Goal: Task Accomplishment & Management: Complete application form

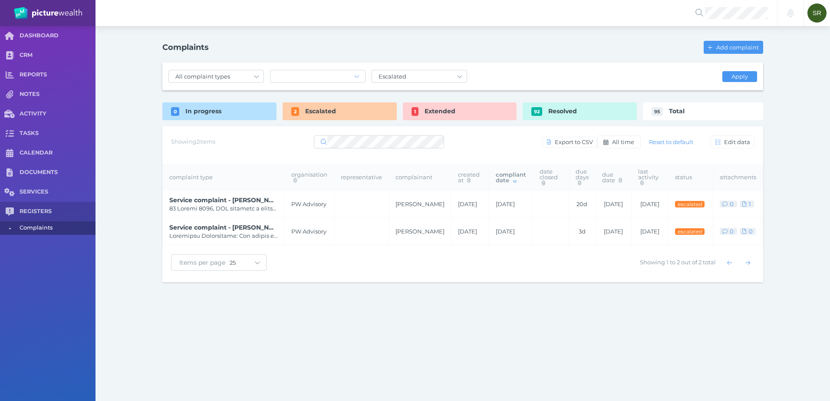
select select "25"
click at [727, 46] on span "Add complaint" at bounding box center [738, 47] width 48 height 7
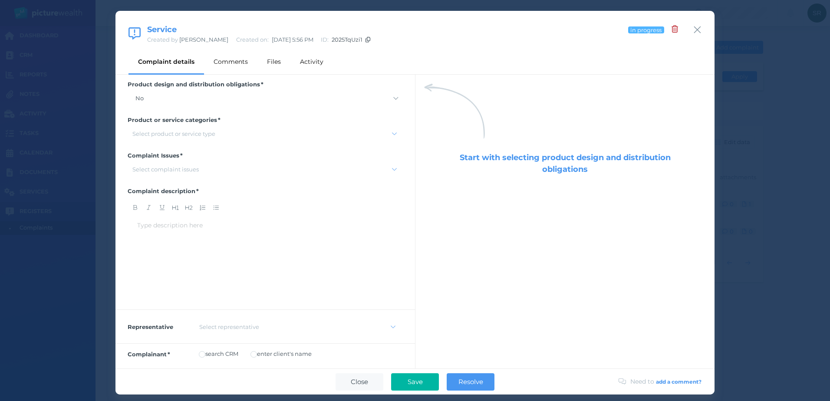
click at [200, 135] on div "Select product or service type" at bounding box center [173, 133] width 83 height 7
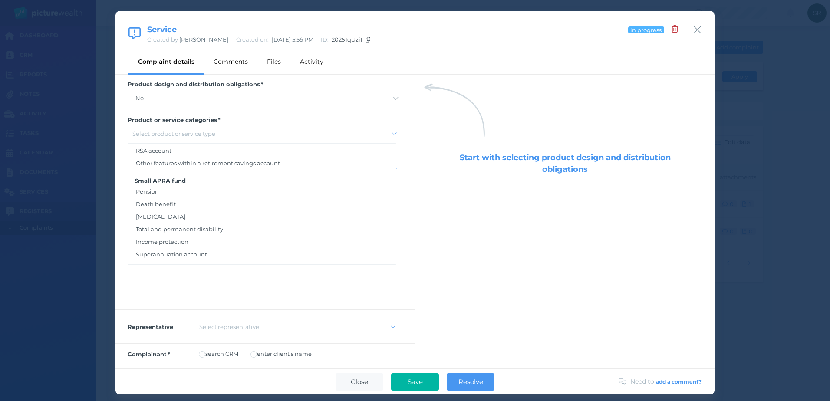
scroll to position [1042, 0]
click at [160, 135] on div "Select product or service type" at bounding box center [173, 133] width 83 height 7
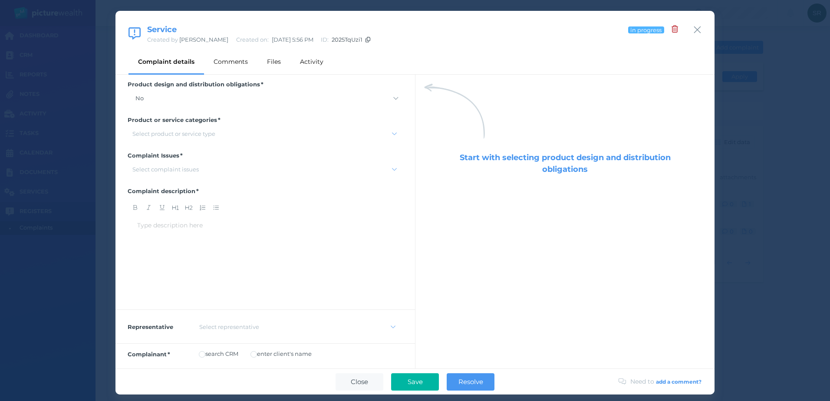
click at [160, 140] on div "Select product or service type" at bounding box center [265, 134] width 275 height 12
click at [155, 218] on div "Personal advice" at bounding box center [262, 222] width 268 height 13
click at [177, 286] on div "Type description here ﻿" at bounding box center [265, 260] width 256 height 78
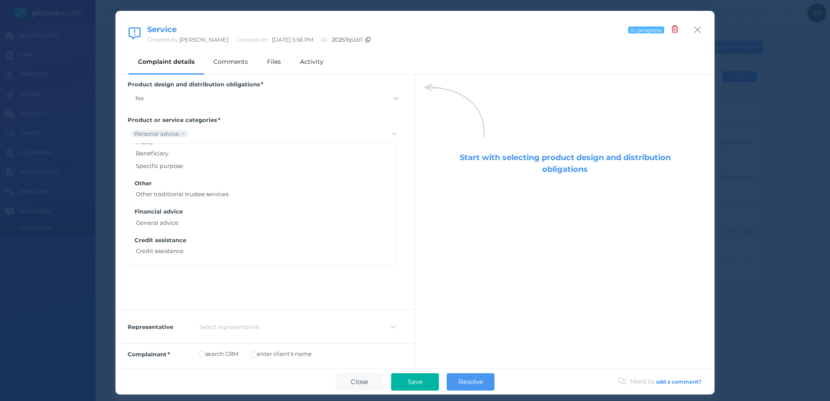
drag, startPoint x: 155, startPoint y: 288, endPoint x: 164, endPoint y: 282, distance: 10.6
click at [155, 286] on div "Type description here ﻿" at bounding box center [265, 260] width 256 height 78
click at [440, 241] on div "Start with selecting product design and distribution obligations" at bounding box center [564, 222] width 299 height 294
click at [210, 173] on div "Select complaint issues" at bounding box center [259, 169] width 260 height 7
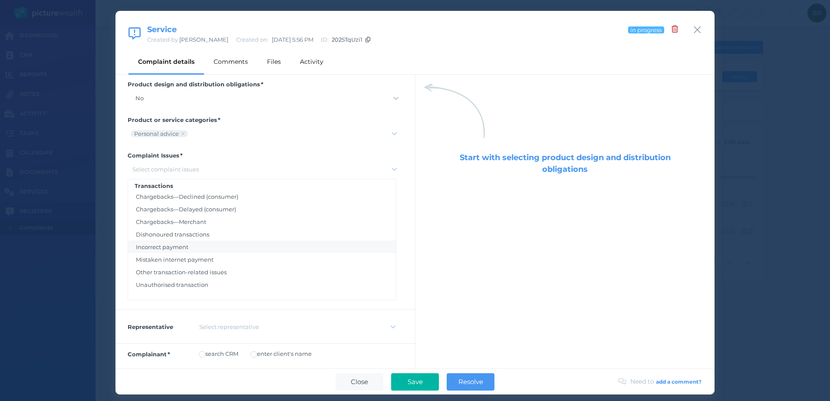
scroll to position [825, 0]
click at [698, 30] on icon "button" at bounding box center [697, 29] width 7 height 7
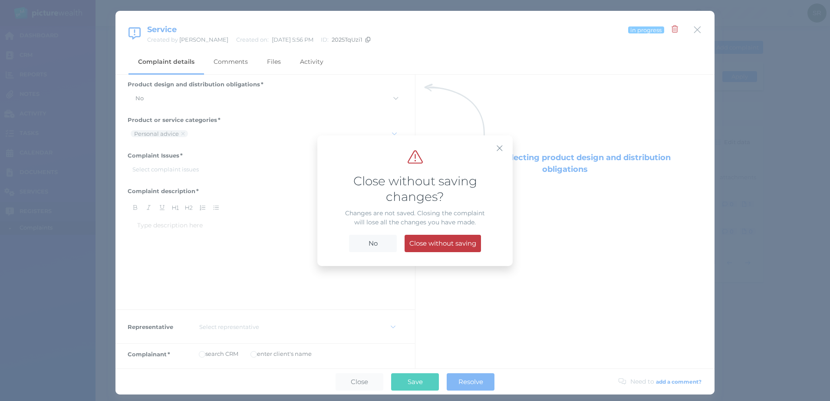
click at [428, 246] on span "Close without saving" at bounding box center [443, 243] width 76 height 8
